Goal: Information Seeking & Learning: Learn about a topic

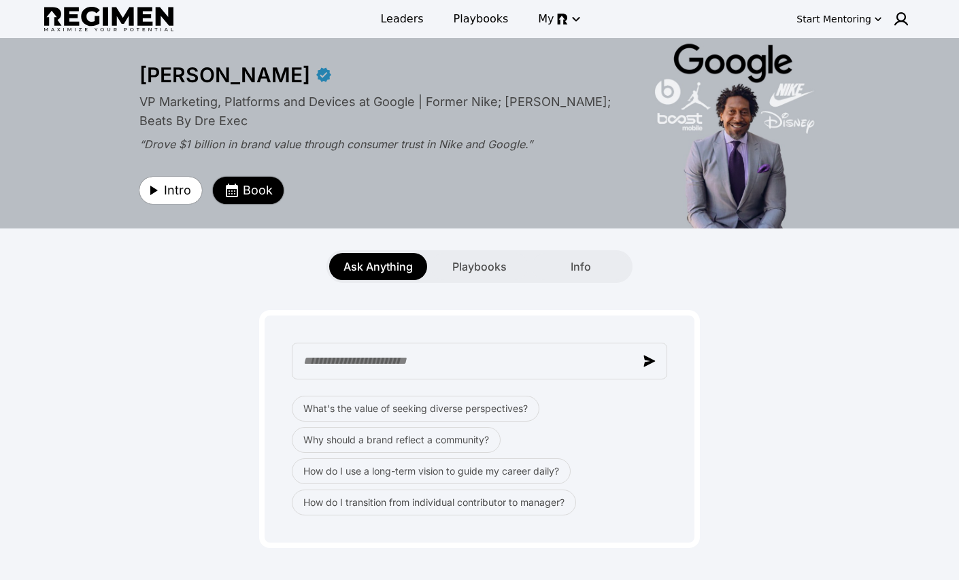
click at [244, 191] on span "Book" at bounding box center [258, 190] width 30 height 19
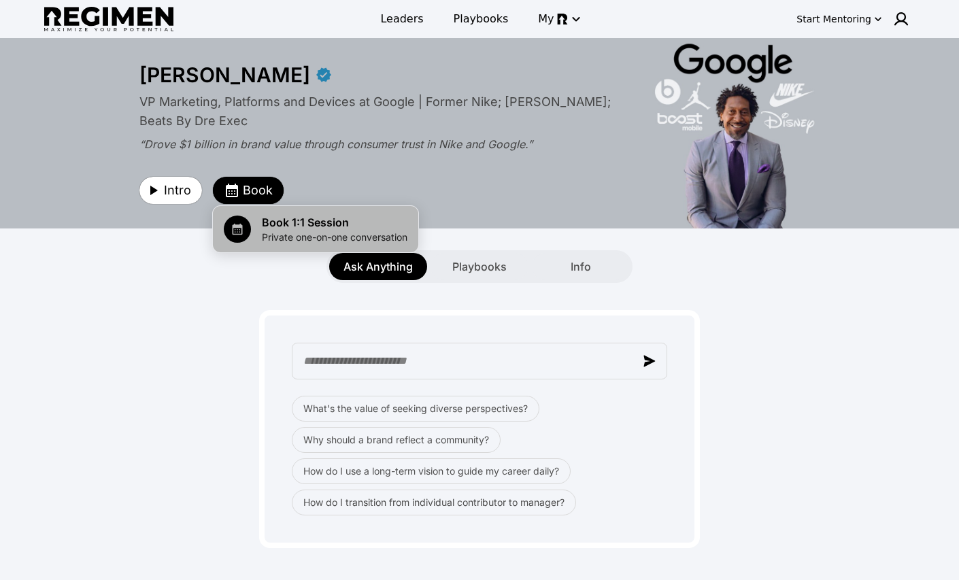
click at [286, 225] on span "Book 1:1 Session" at bounding box center [335, 222] width 146 height 16
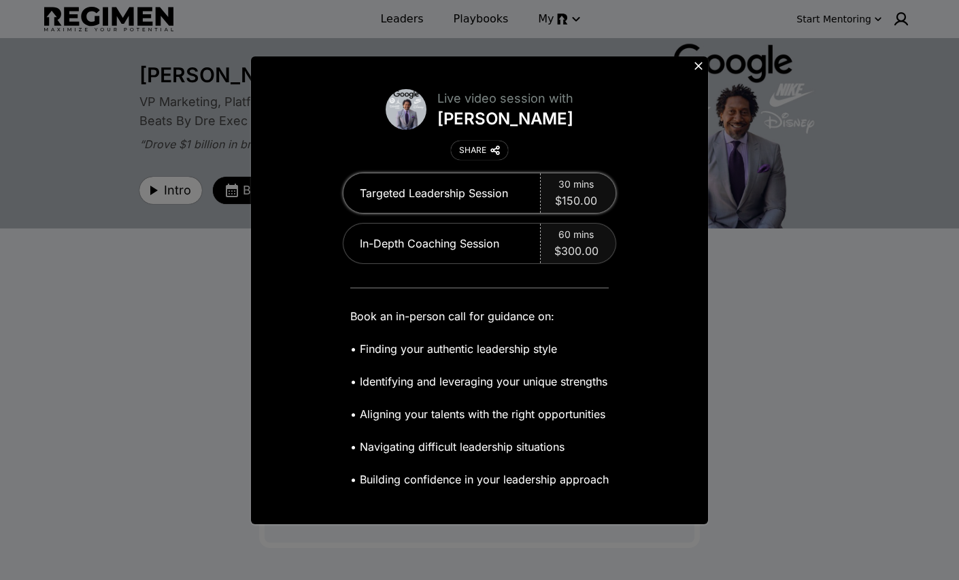
click at [563, 193] on span "$150.00" at bounding box center [576, 201] width 42 height 16
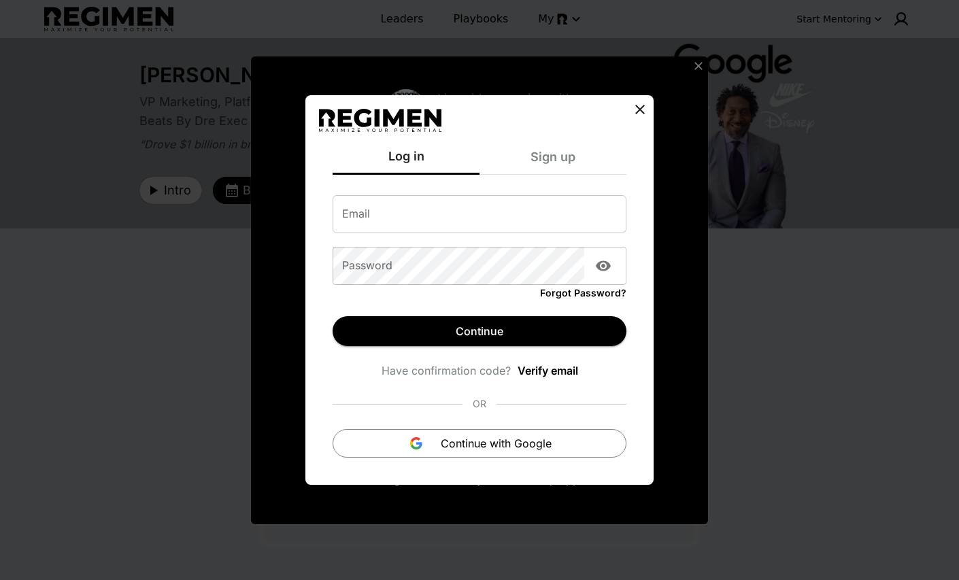
click at [643, 108] on icon at bounding box center [640, 109] width 16 height 16
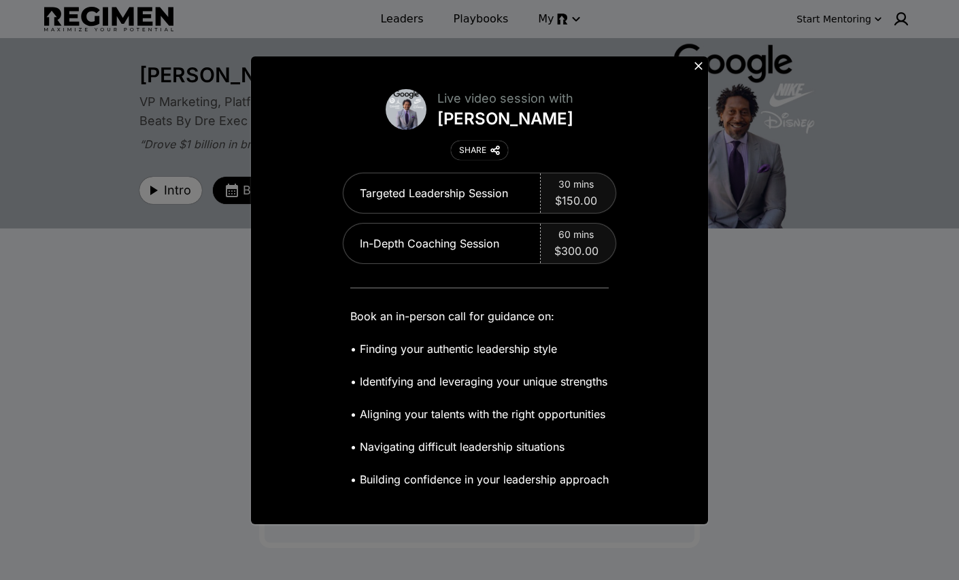
click at [704, 63] on icon at bounding box center [699, 66] width 14 height 14
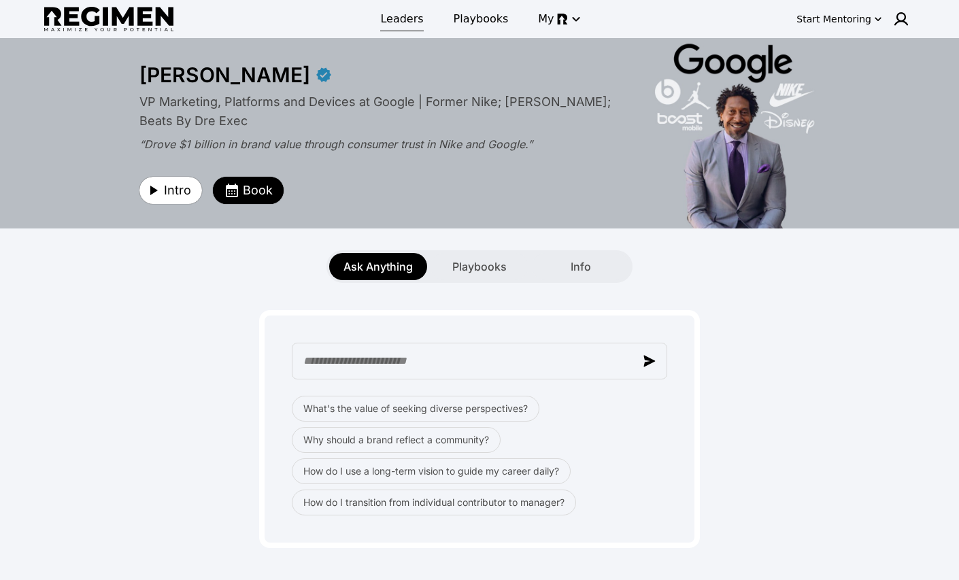
click at [422, 18] on span "Leaders" at bounding box center [401, 19] width 43 height 16
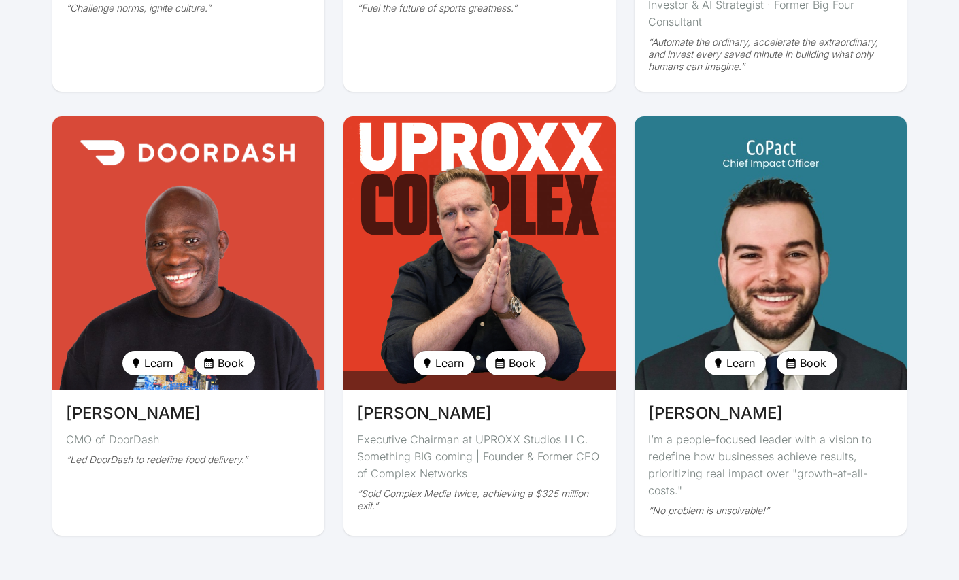
scroll to position [3203, 0]
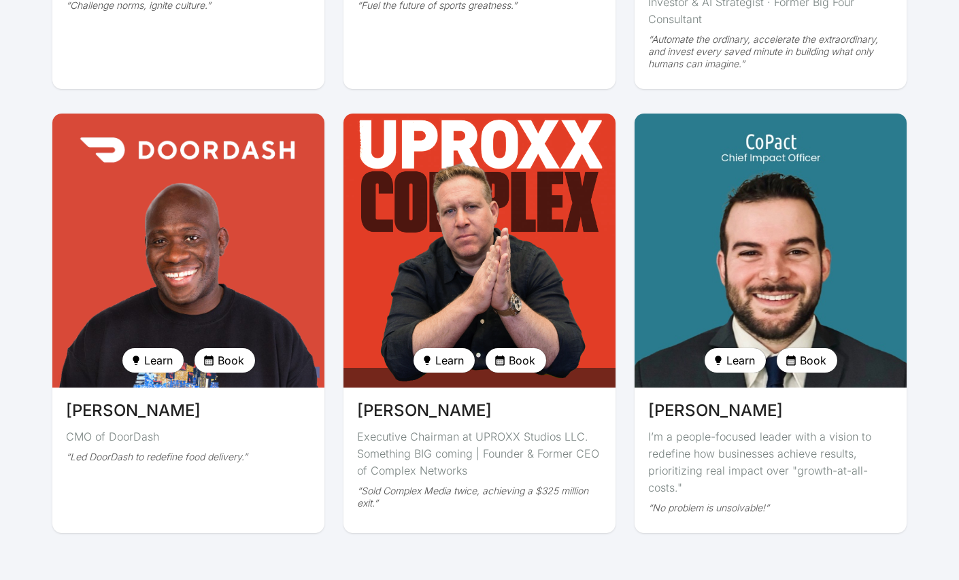
click at [753, 143] on img at bounding box center [771, 251] width 280 height 282
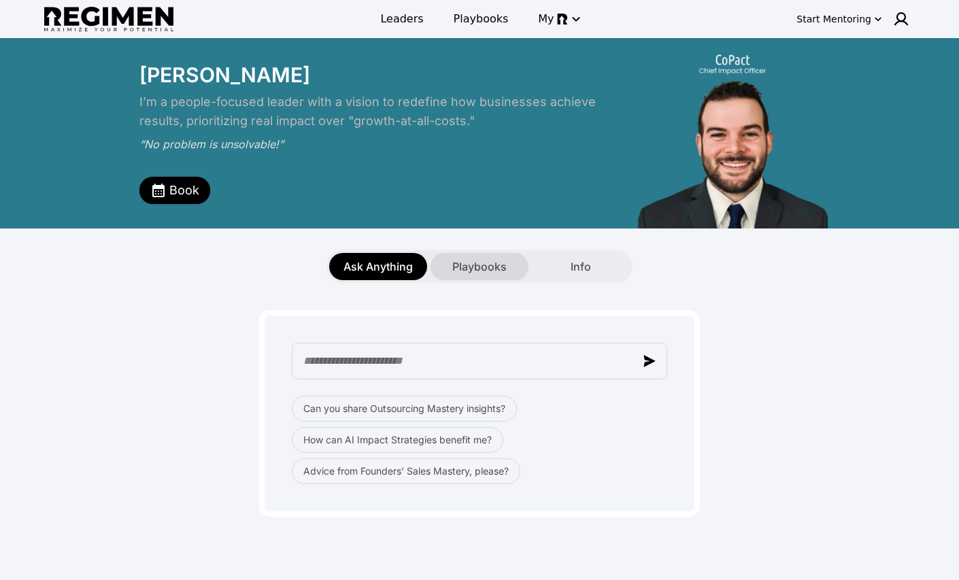
click at [489, 260] on span "Playbooks" at bounding box center [479, 267] width 54 height 16
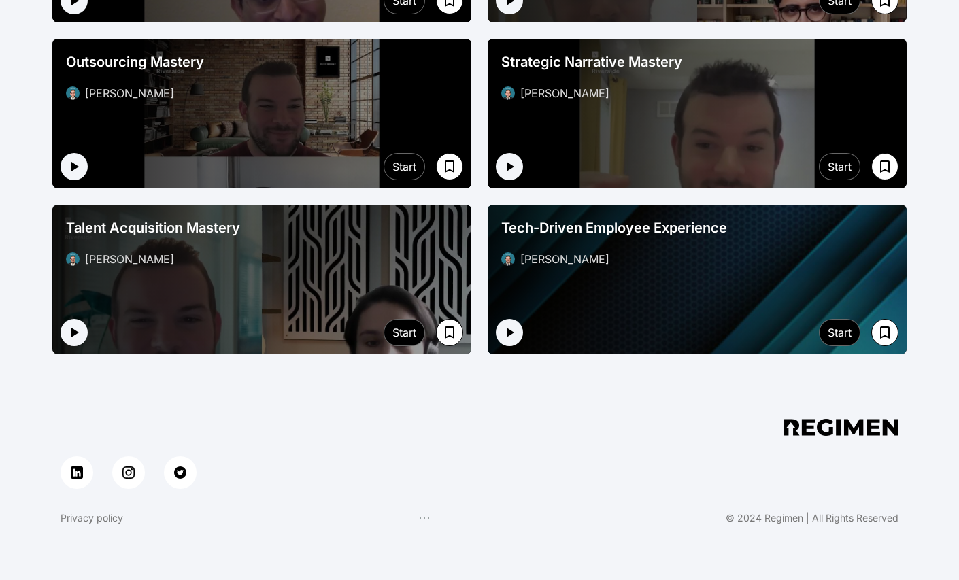
scroll to position [1152, 0]
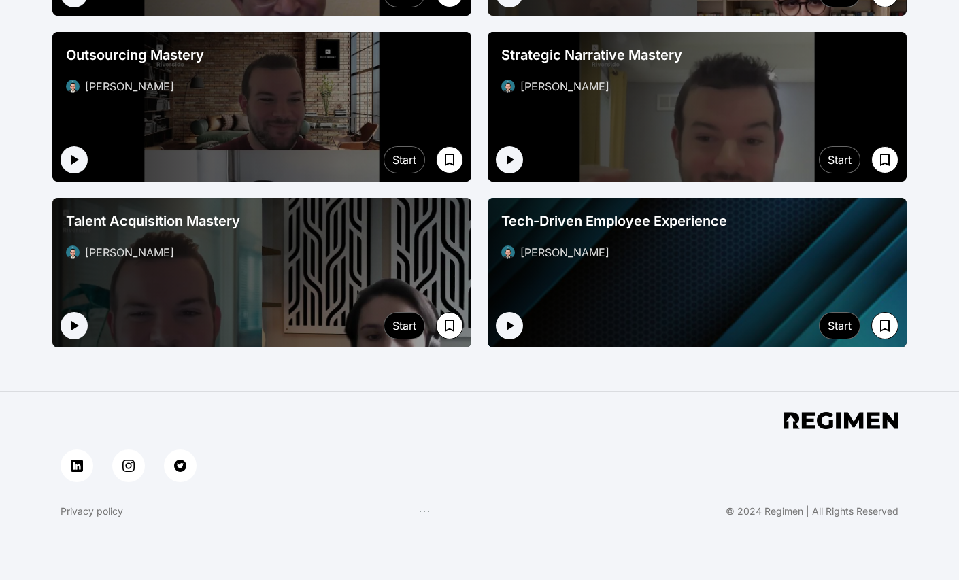
click at [216, 265] on div "Talent Acquisition Mastery [PERSON_NAME]" at bounding box center [262, 236] width 403 height 60
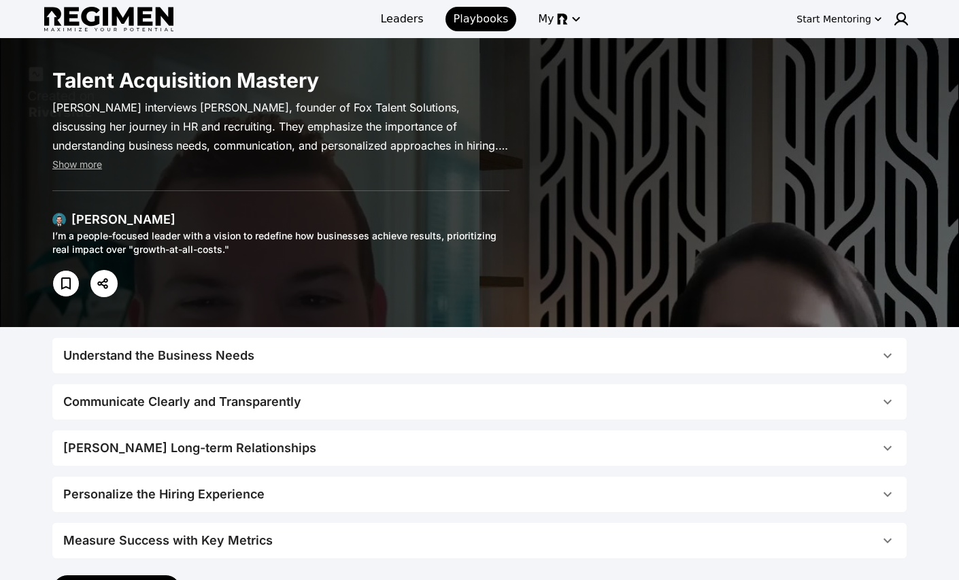
click at [123, 359] on div "Understand the Business Needs" at bounding box center [158, 355] width 191 height 19
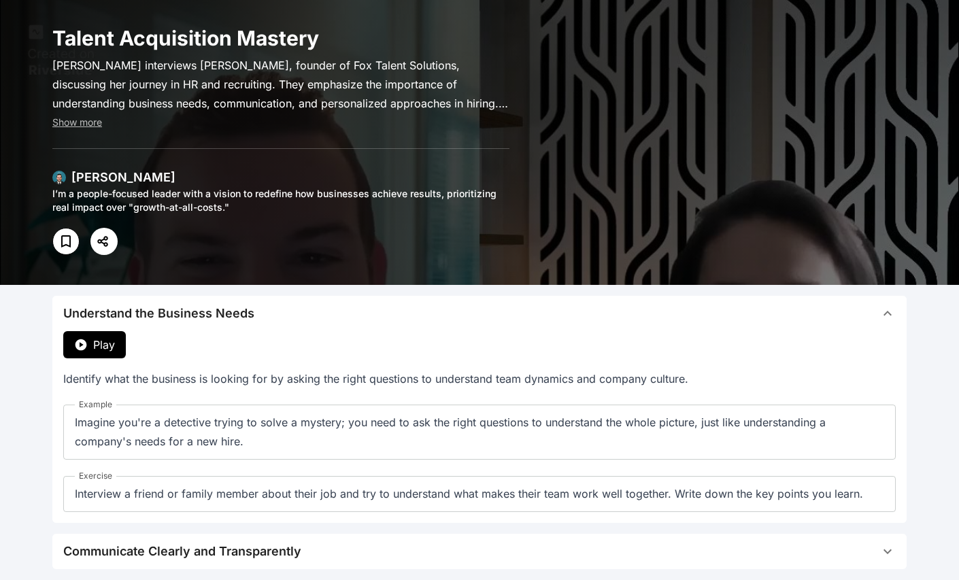
scroll to position [49, 0]
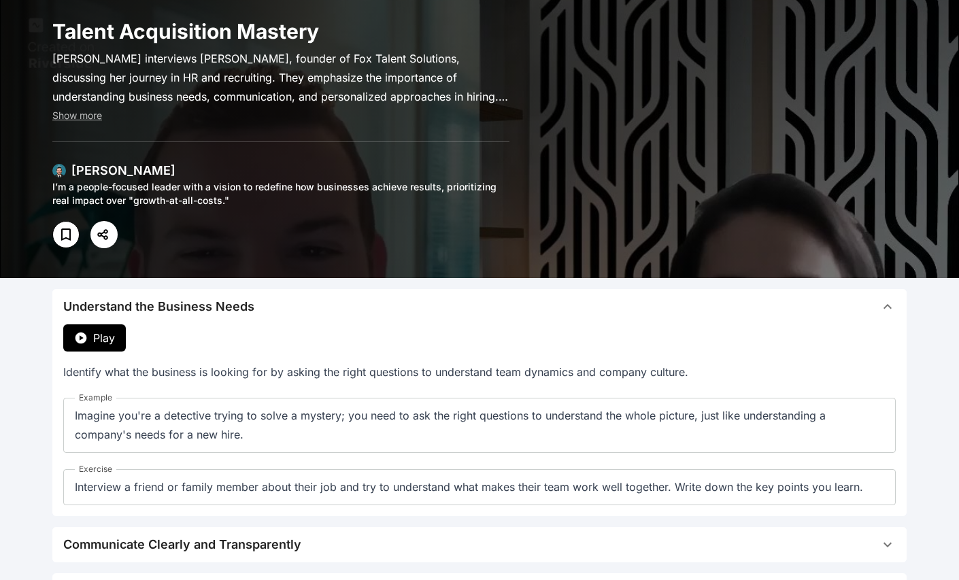
click at [120, 338] on button "Play" at bounding box center [94, 338] width 63 height 27
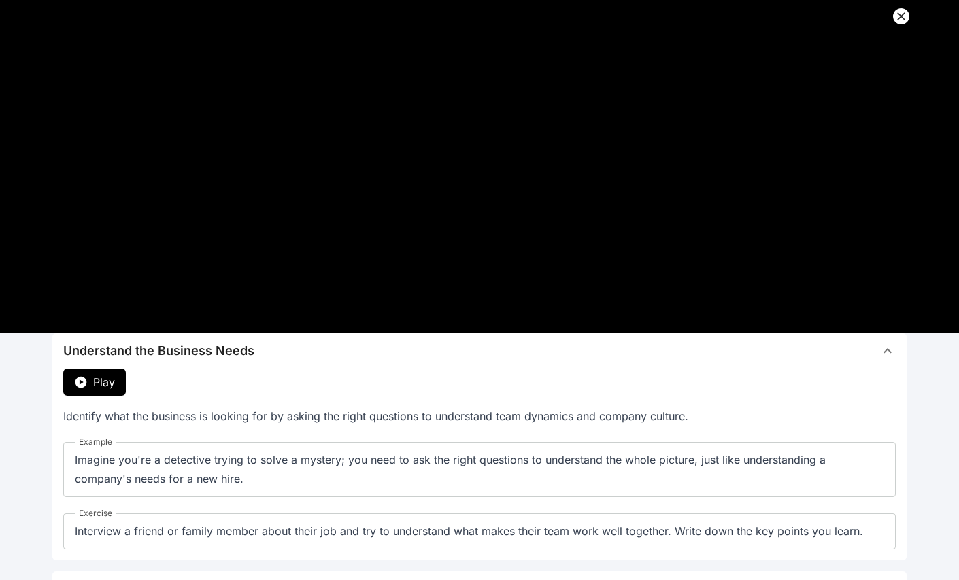
scroll to position [0, 0]
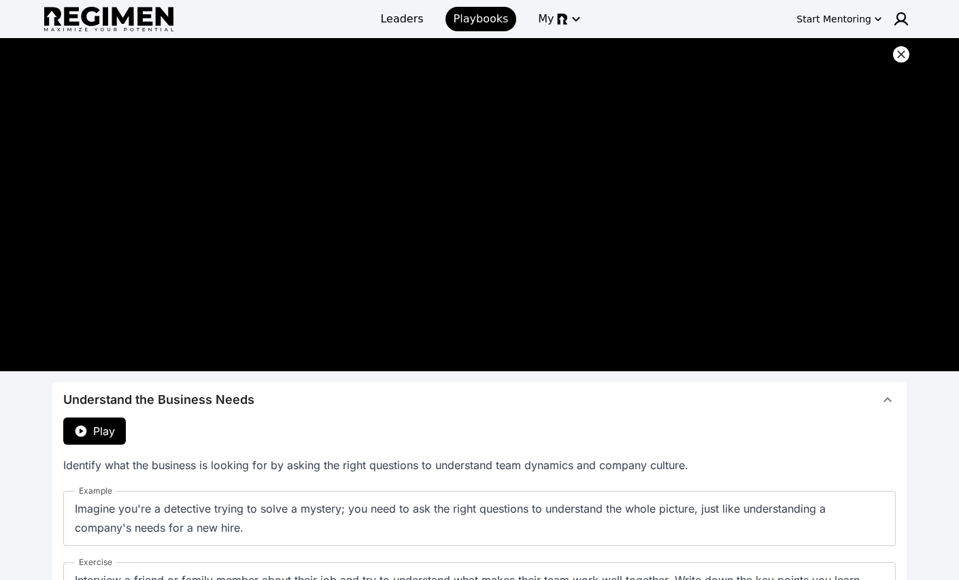
click at [902, 54] on icon at bounding box center [901, 54] width 8 height 8
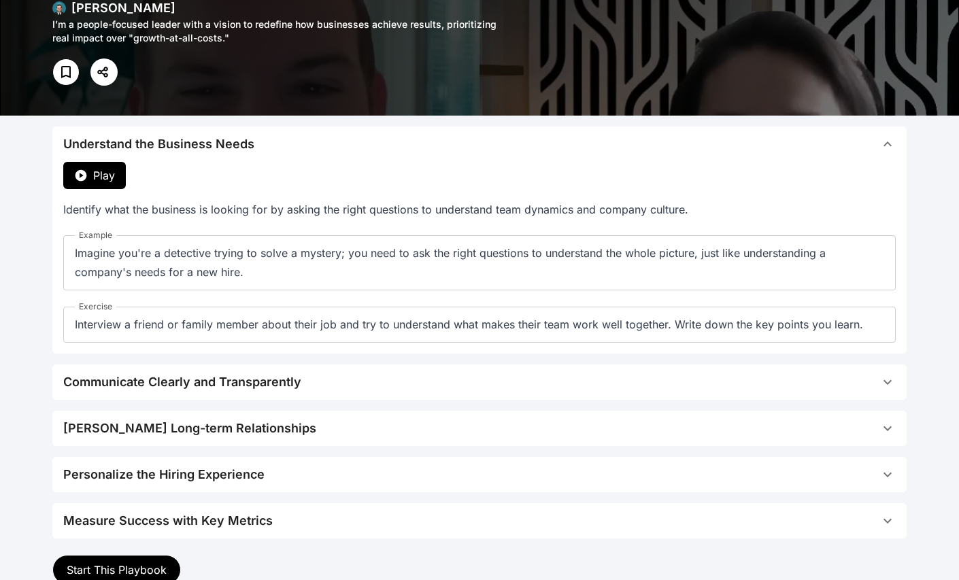
scroll to position [210, 0]
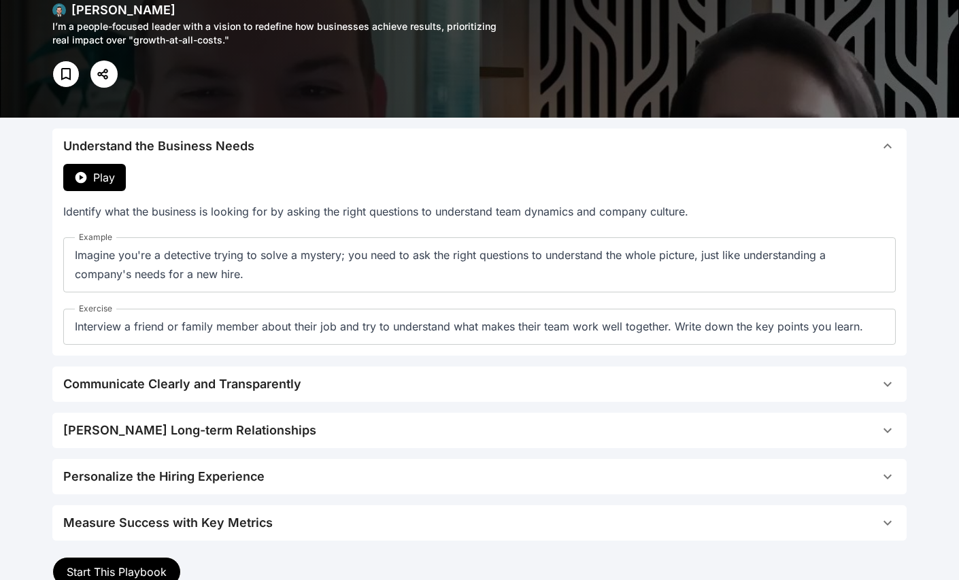
click at [180, 393] on button "Communicate Clearly and Transparently" at bounding box center [479, 384] width 855 height 35
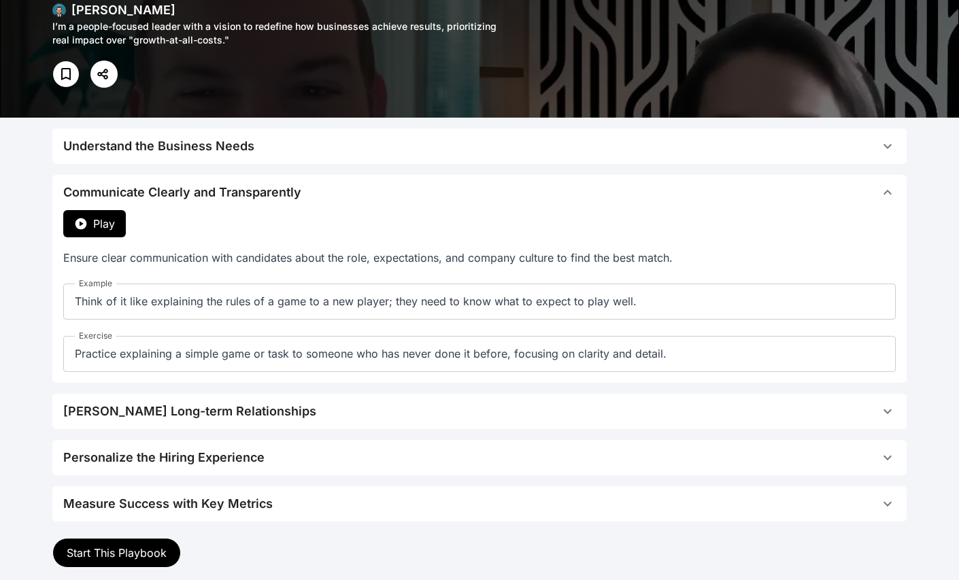
click at [112, 218] on span "Play" at bounding box center [104, 224] width 22 height 16
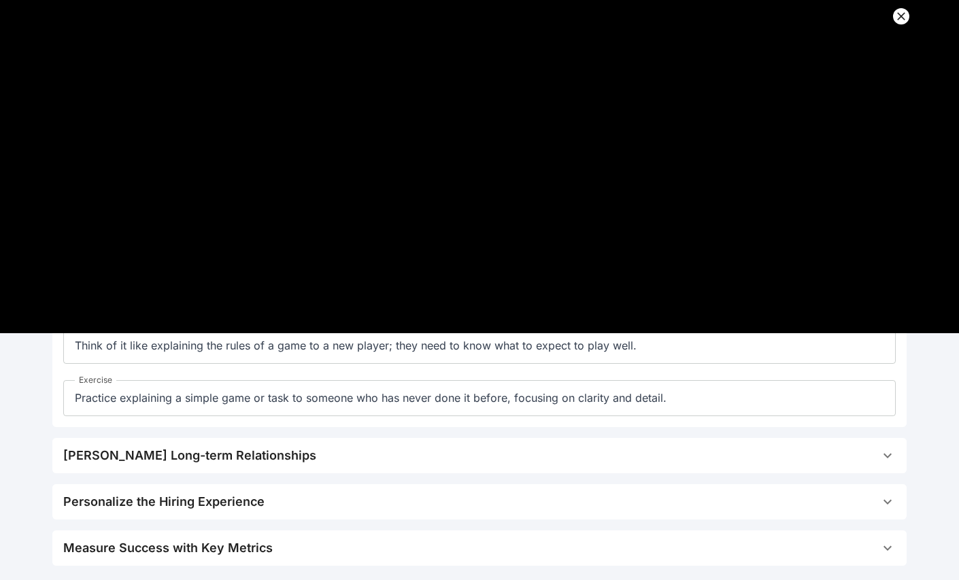
scroll to position [0, 0]
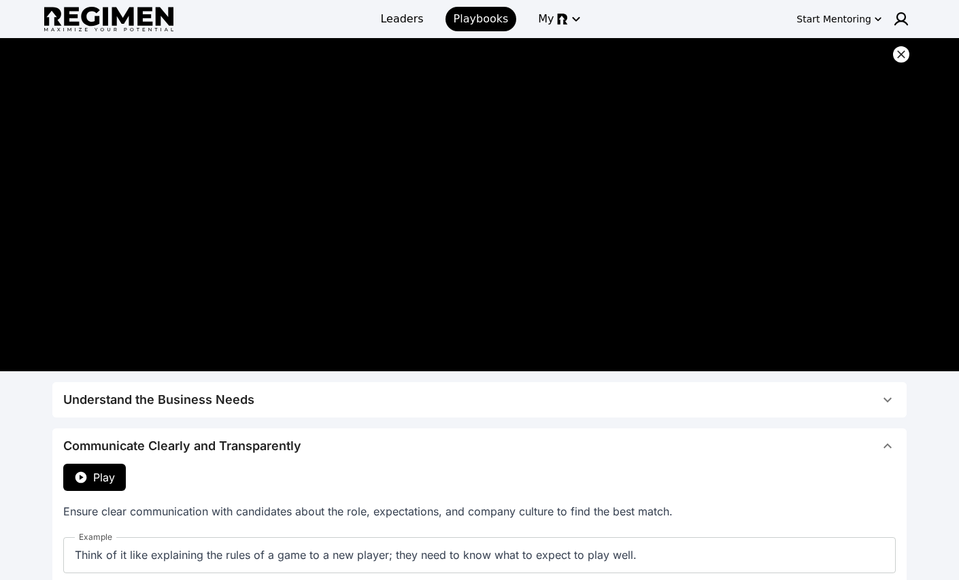
click at [901, 55] on icon at bounding box center [901, 54] width 8 height 8
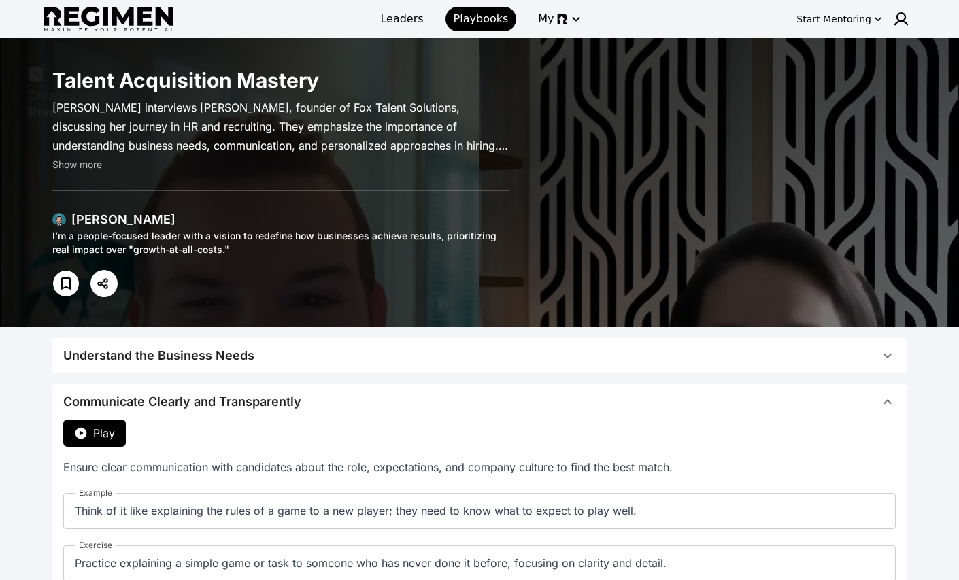
click at [412, 28] on link "Leaders" at bounding box center [401, 19] width 59 height 24
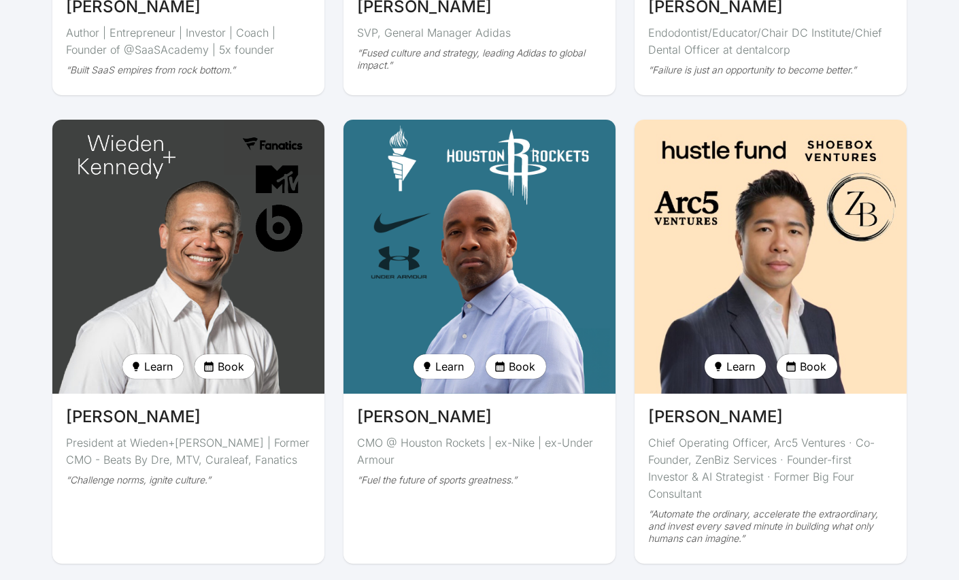
scroll to position [3323, 0]
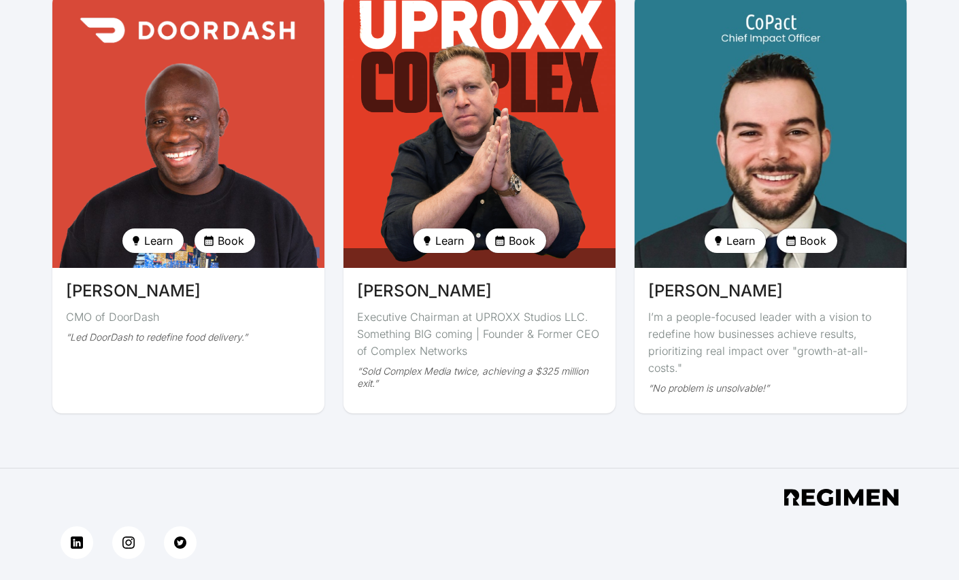
click at [704, 122] on img at bounding box center [771, 131] width 280 height 282
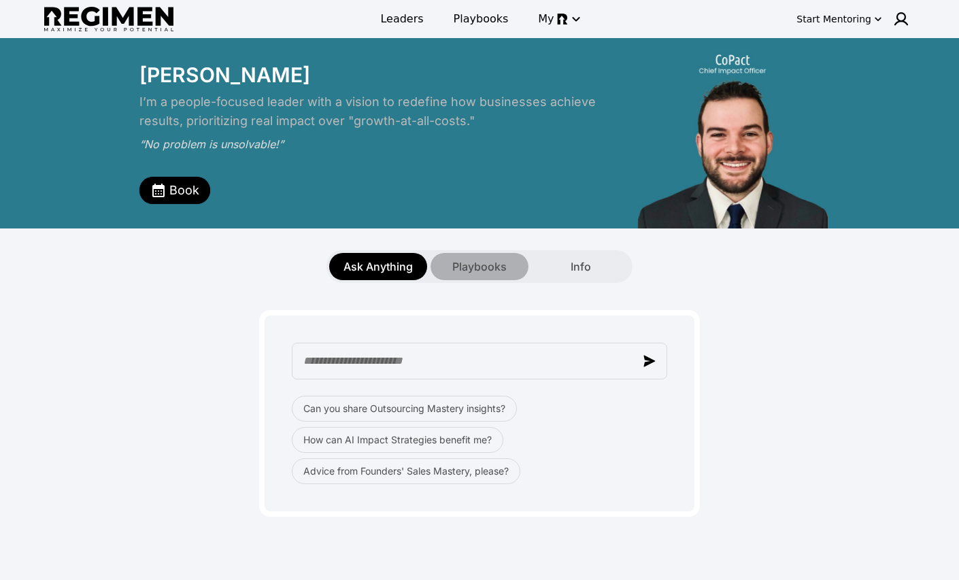
click at [457, 271] on span "Playbooks" at bounding box center [479, 267] width 54 height 16
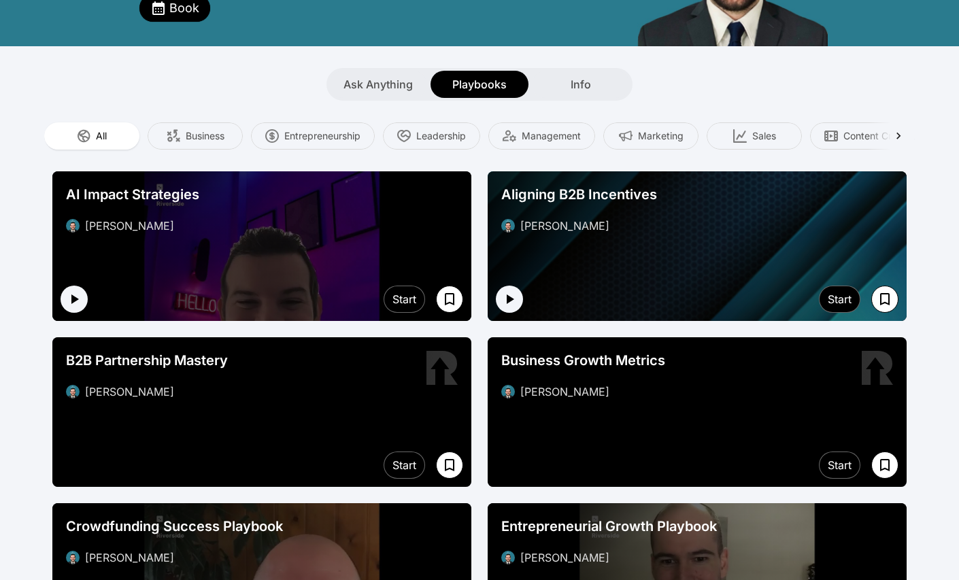
scroll to position [182, 0]
click at [210, 242] on div "AI Impact Strategies [PERSON_NAME]" at bounding box center [261, 209] width 419 height 76
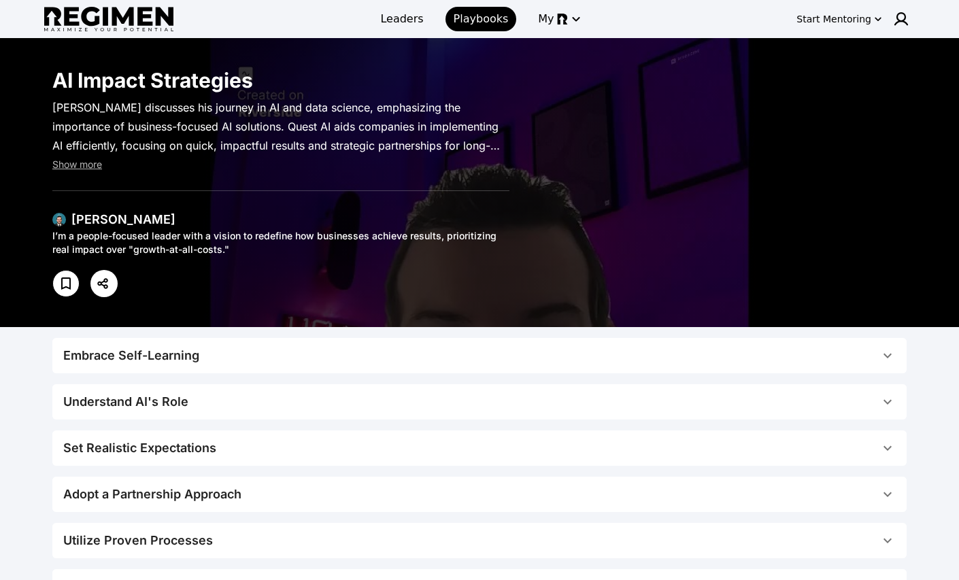
click at [163, 352] on div "Embrace Self-Learning" at bounding box center [131, 355] width 136 height 19
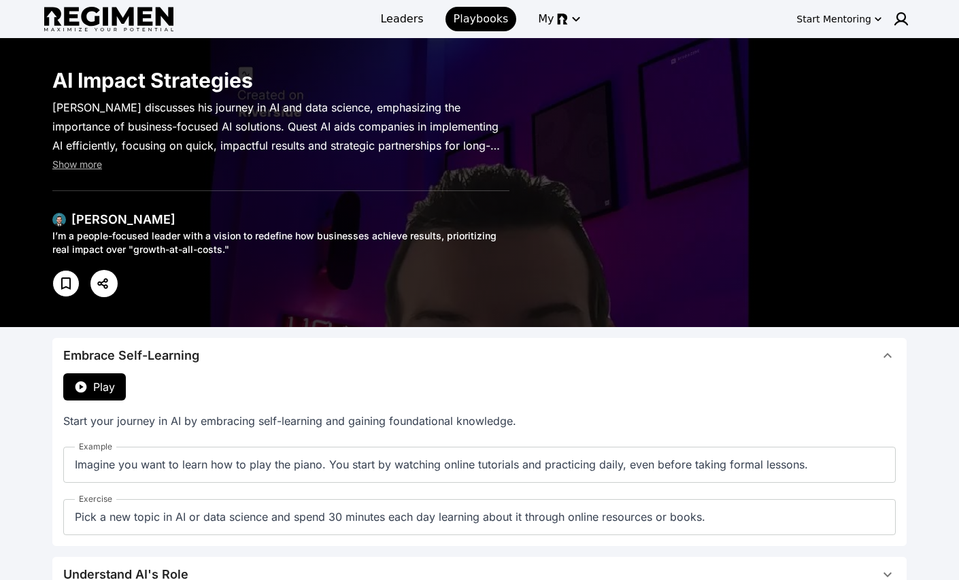
click at [111, 376] on button "Play" at bounding box center [94, 387] width 63 height 27
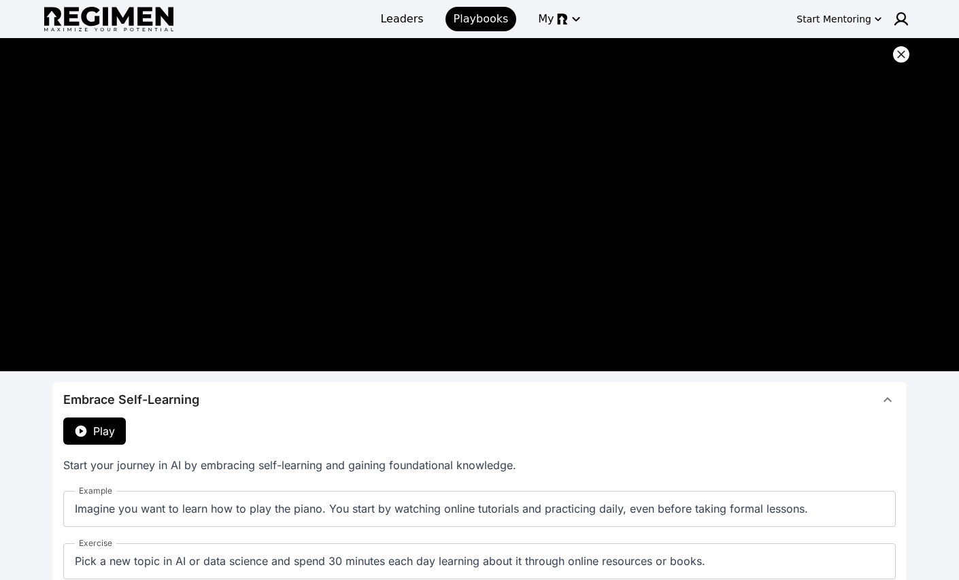
click at [904, 55] on icon at bounding box center [902, 55] width 14 height 14
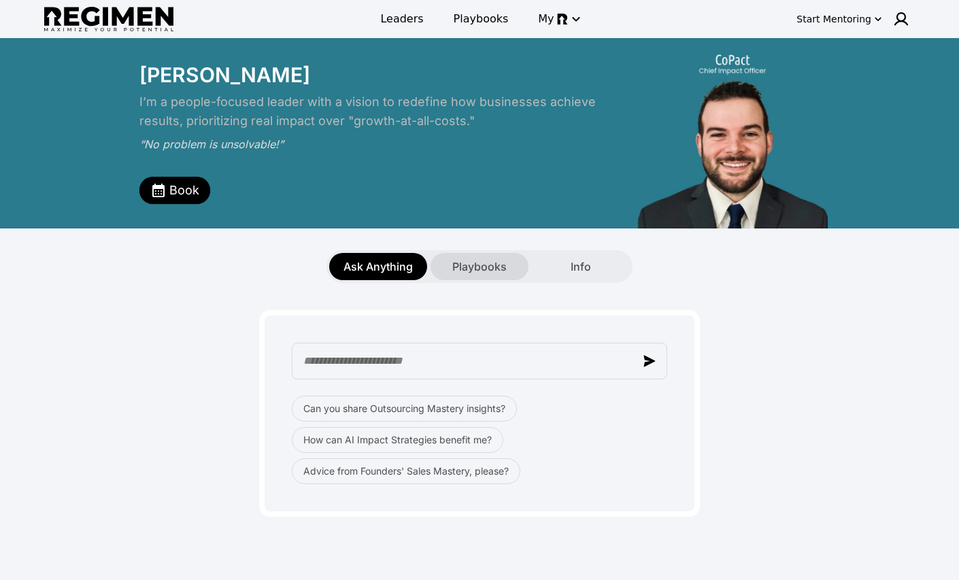
click at [478, 264] on span "Playbooks" at bounding box center [479, 267] width 54 height 16
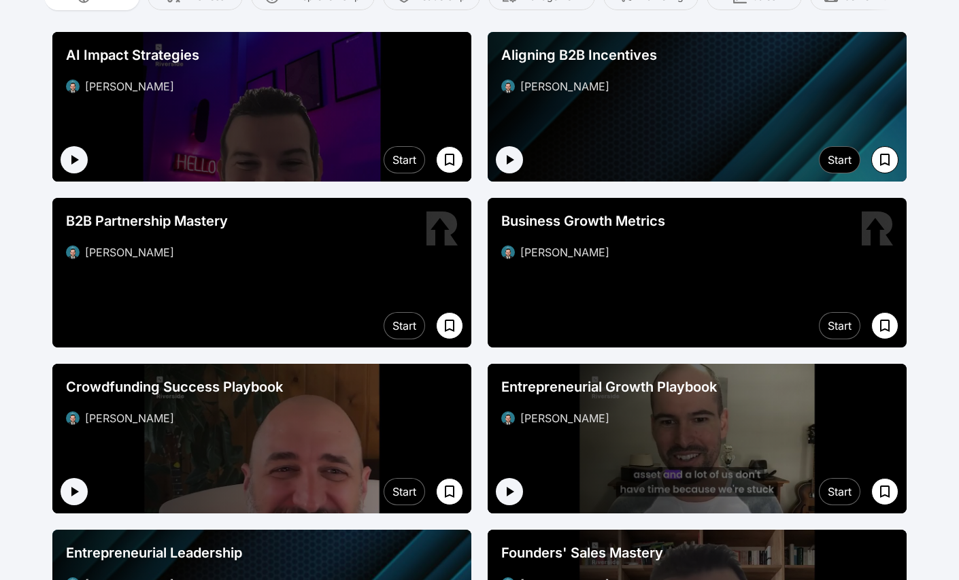
scroll to position [316, 0]
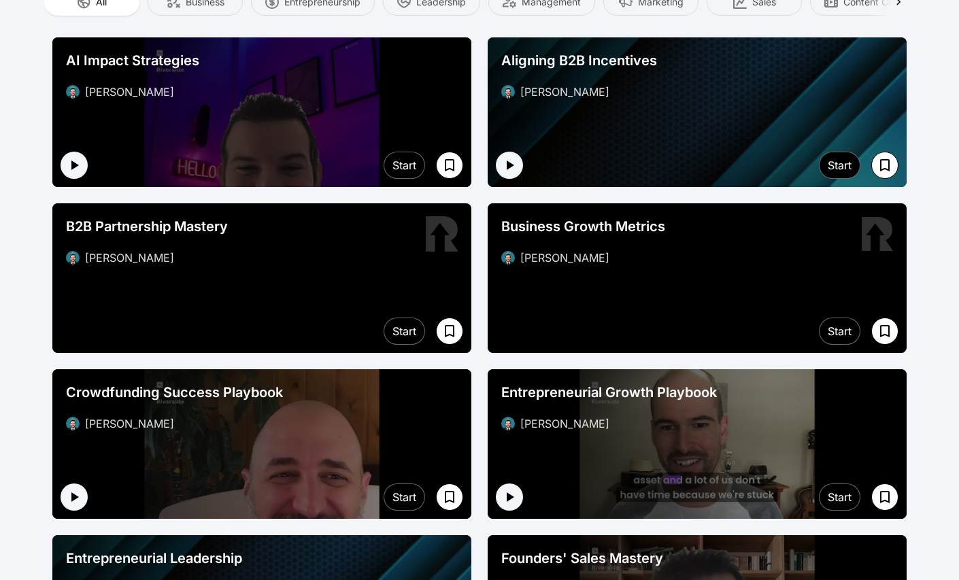
click at [320, 284] on div at bounding box center [261, 278] width 419 height 150
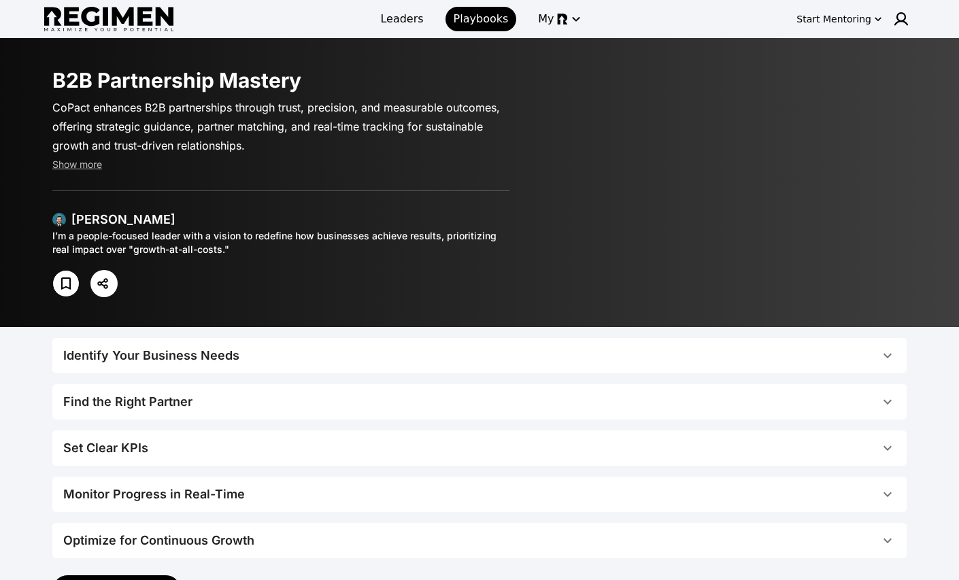
click at [101, 398] on div "Find the Right Partner" at bounding box center [127, 402] width 129 height 19
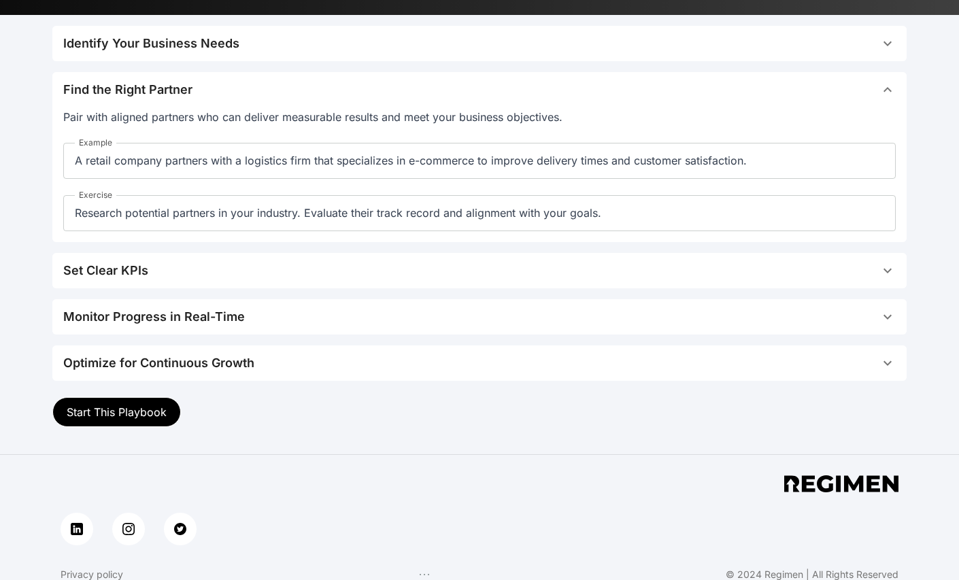
scroll to position [323, 0]
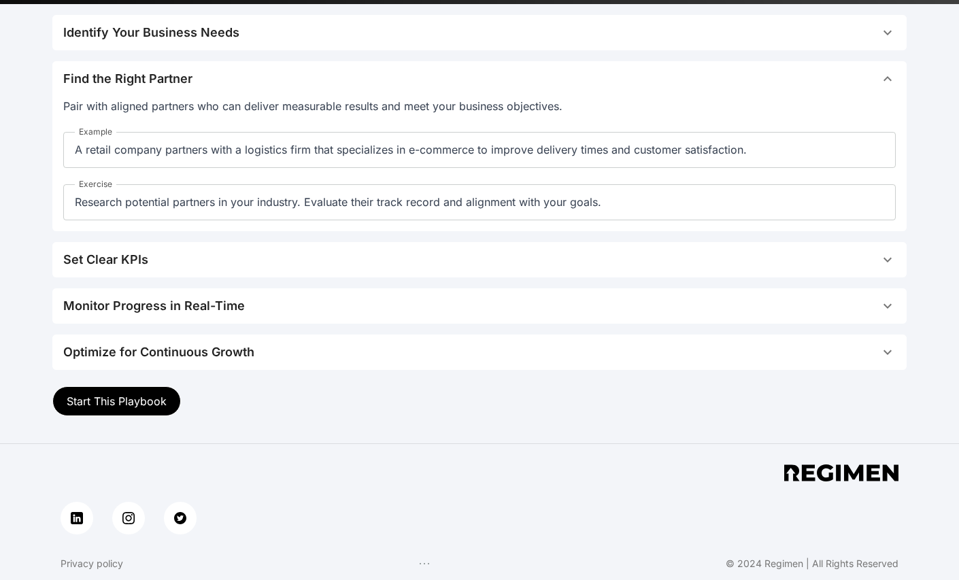
click at [82, 407] on button "Start This Playbook" at bounding box center [116, 401] width 129 height 30
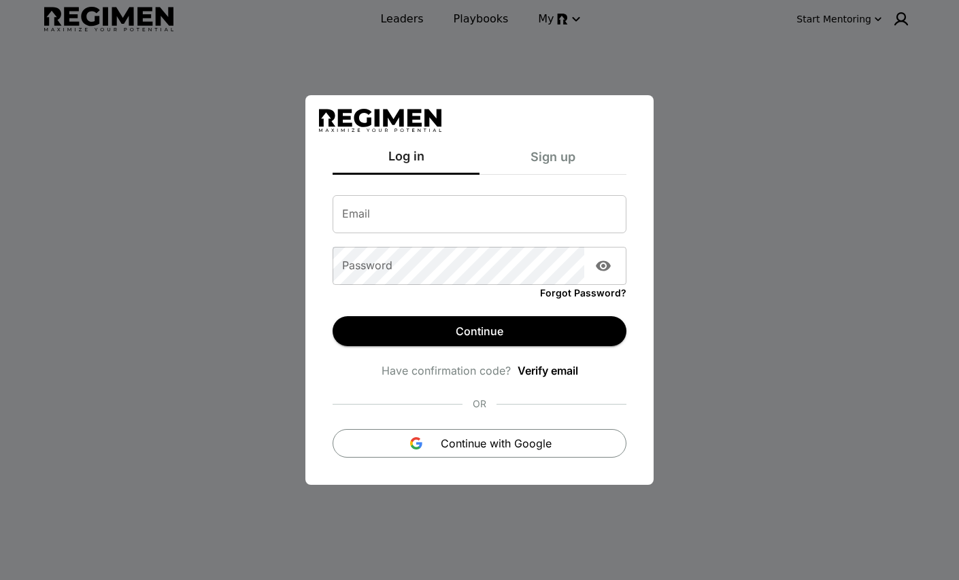
click at [111, 323] on div "Log in Sign up Email Email Password Password Forgot Password? Continue Have con…" at bounding box center [479, 290] width 959 height 580
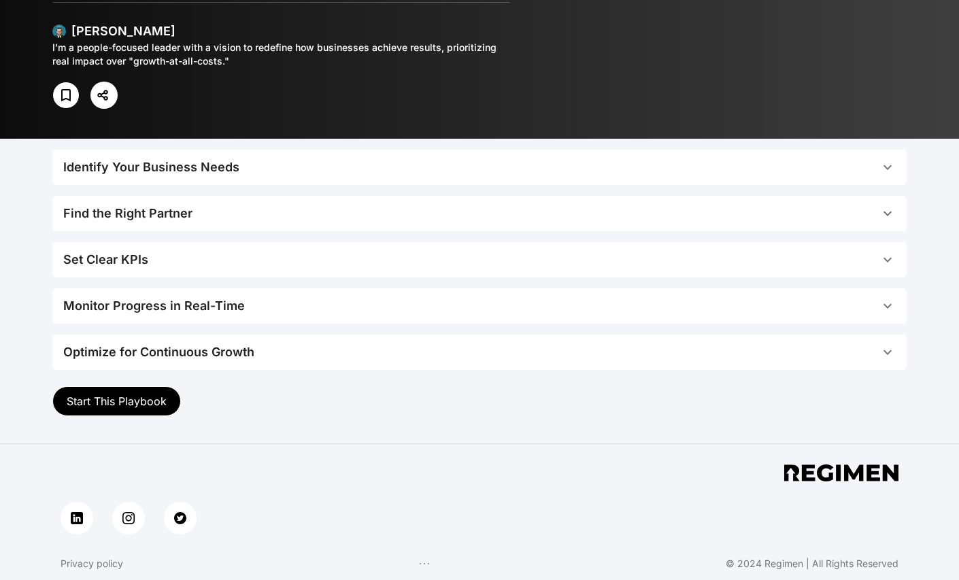
scroll to position [188, 0]
click at [116, 311] on div "Monitor Progress in Real-Time" at bounding box center [154, 306] width 182 height 19
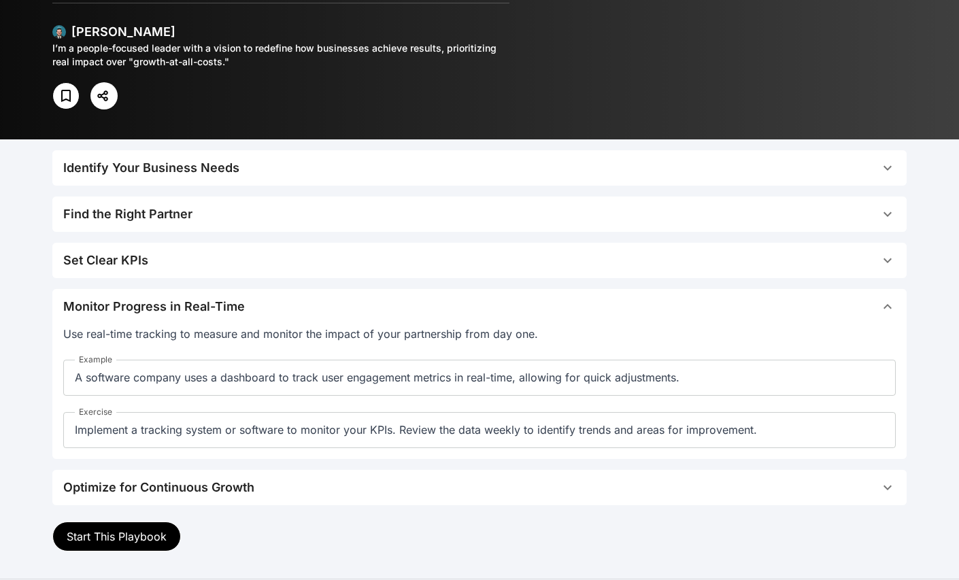
click at [89, 527] on button "Start This Playbook" at bounding box center [116, 537] width 129 height 30
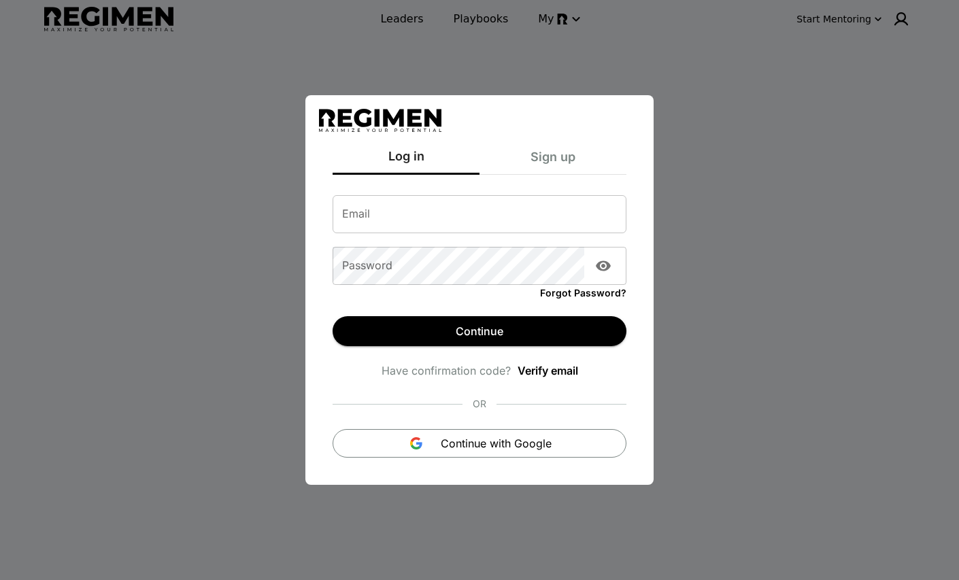
click at [157, 257] on div "Log in Sign up Email Email Password Password Forgot Password? Continue Have con…" at bounding box center [479, 290] width 959 height 580
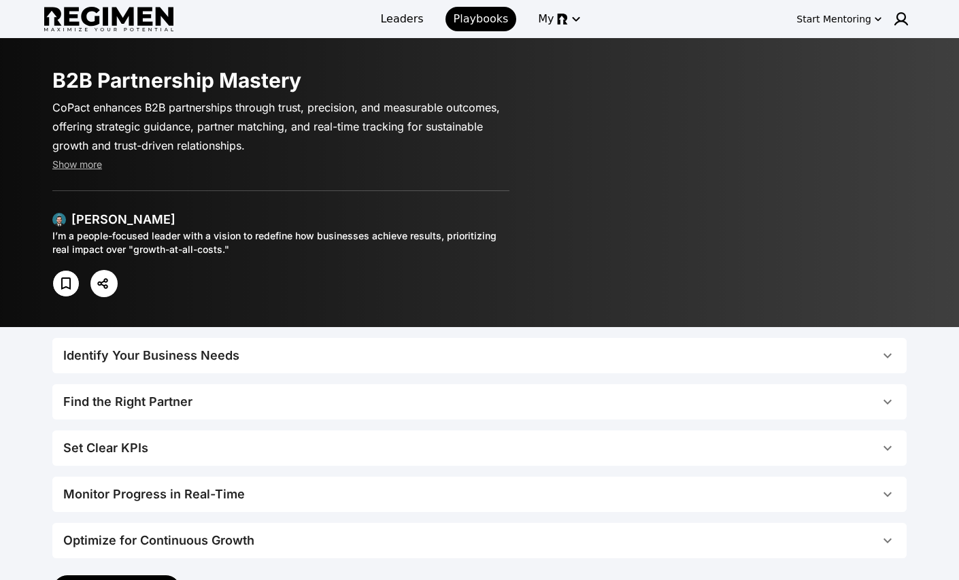
click at [145, 359] on div "Identify Your Business Needs" at bounding box center [151, 355] width 176 height 19
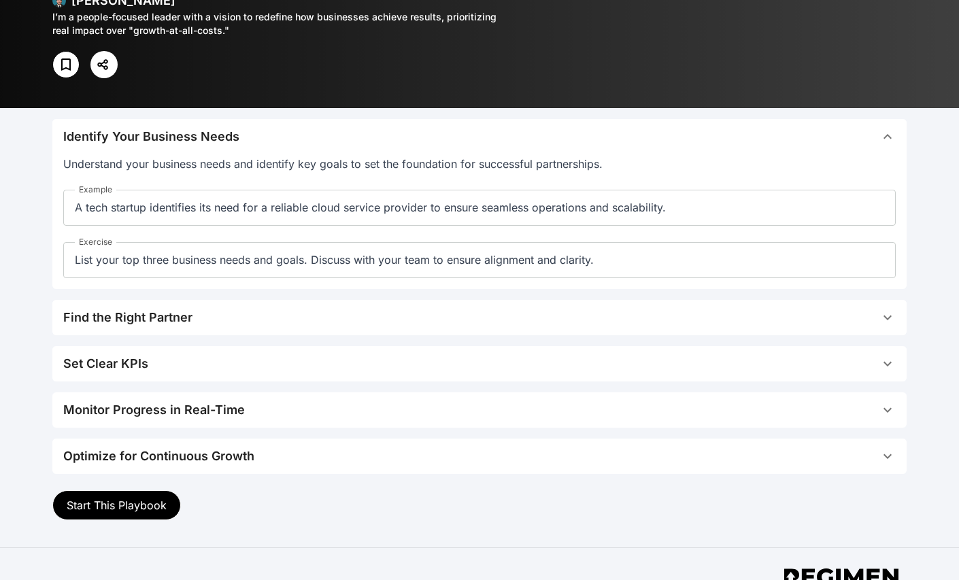
scroll to position [323, 0]
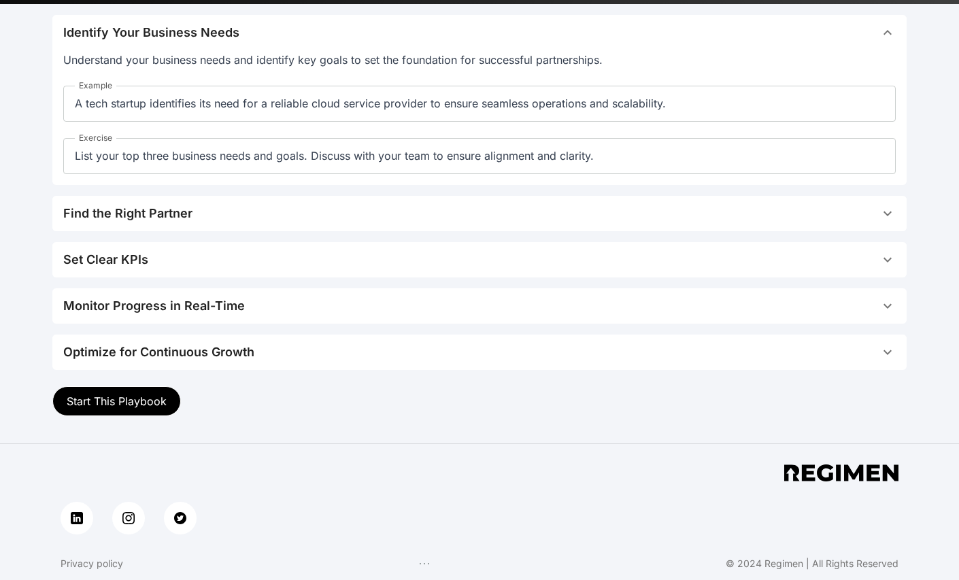
click at [112, 407] on button "Start This Playbook" at bounding box center [116, 401] width 129 height 30
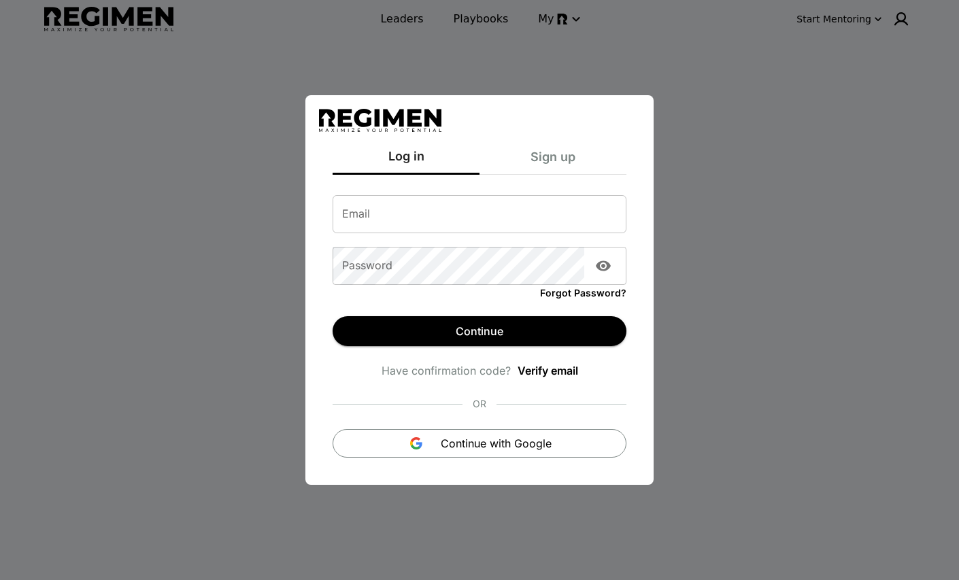
click at [598, 54] on div "Log in Sign up Email Email Password Password Forgot Password? Continue Have con…" at bounding box center [479, 290] width 959 height 580
